Goal: Task Accomplishment & Management: Manage account settings

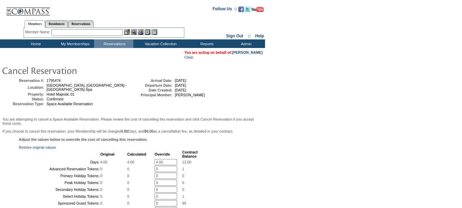
drag, startPoint x: 159, startPoint y: 168, endPoint x: 146, endPoint y: 167, distance: 13.1
click at [146, 165] on tr "Days: 4.00 4.00 4.00 * 13.00" at bounding box center [109, 162] width 178 height 6
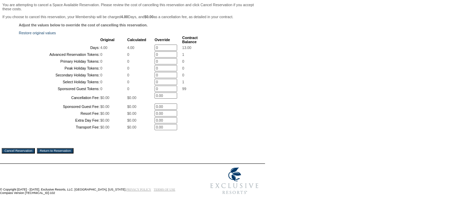
scroll to position [171, 0]
type input "0"
click at [26, 154] on td "You are attempting to cancel a Space Available Reservation. Please review the c…" at bounding box center [133, 82] width 262 height 160
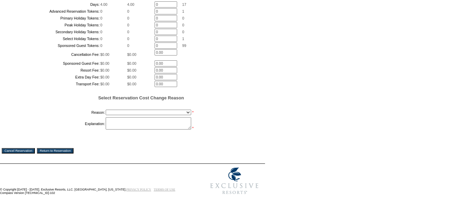
click at [126, 115] on select "Creating Continuous Stay Days Booked After Cancellation Experiential / Hotel / …" at bounding box center [149, 112] width 86 height 5
select select "1048"
click at [106, 115] on select "Creating Continuous Stay Days Booked After Cancellation Experiential / Hotel / …" at bounding box center [149, 112] width 86 height 5
click at [143, 129] on textarea at bounding box center [149, 123] width 86 height 12
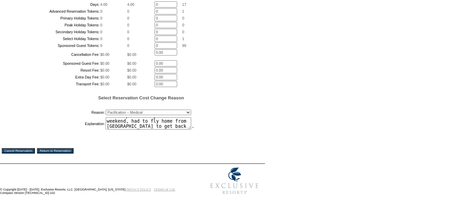
type textarea "sister passed away over the weekend, had to fly home from london to get back to…"
click at [27, 153] on input "Cancel Reservation" at bounding box center [18, 150] width 33 height 5
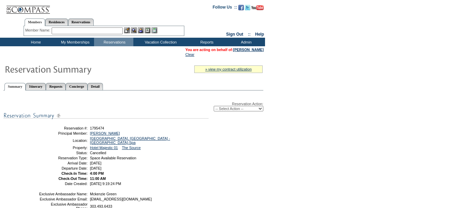
drag, startPoint x: 115, startPoint y: 184, endPoint x: 58, endPoint y: 132, distance: 77.3
click at [58, 131] on tbody "Reservation #: 1795474 Principal Member: [PERSON_NAME] Location: [GEOGRAPHIC_DA…" at bounding box center [123, 155] width 169 height 61
copy tbody "Reservation #: 1795474 Principal Member: [PERSON_NAME] Location: [GEOGRAPHIC_DA…"
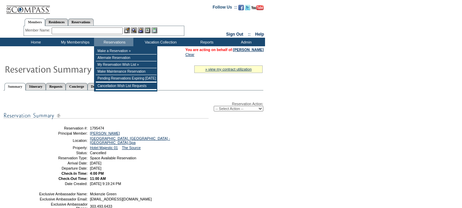
click at [106, 30] on input "text" at bounding box center [87, 30] width 71 height 7
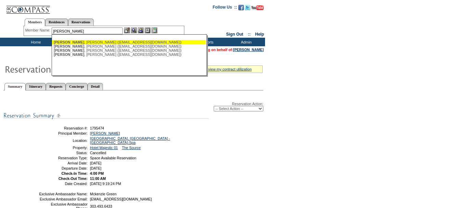
click at [103, 41] on div "[PERSON_NAME] ([EMAIL_ADDRESS][DOMAIN_NAME])" at bounding box center [129, 42] width 151 height 4
type input "[PERSON_NAME] ([EMAIL_ADDRESS][DOMAIN_NAME])"
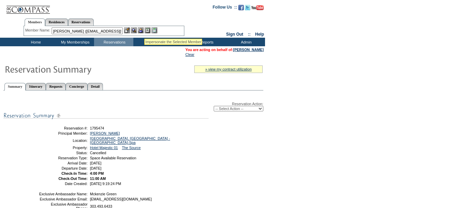
click at [144, 30] on img at bounding box center [141, 30] width 6 height 6
click at [135, 30] on img at bounding box center [134, 30] width 6 height 6
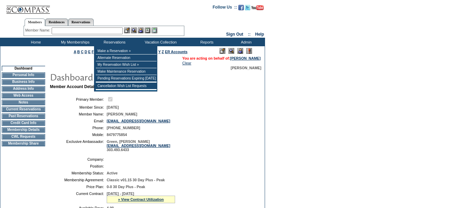
click at [106, 30] on input "text" at bounding box center [87, 30] width 71 height 7
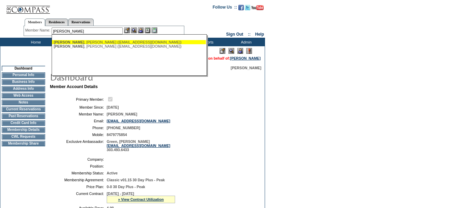
click at [109, 43] on div "Pollard , Dan (dpollard@thepollardgrp.com)" at bounding box center [129, 42] width 151 height 4
type input "Pollard, Dan (dpollard@thepollardgrp.com)"
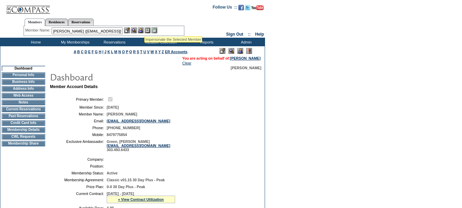
click at [143, 31] on img at bounding box center [141, 30] width 6 height 6
click at [135, 30] on img at bounding box center [134, 30] width 6 height 6
